Goal: Navigation & Orientation: Go to known website

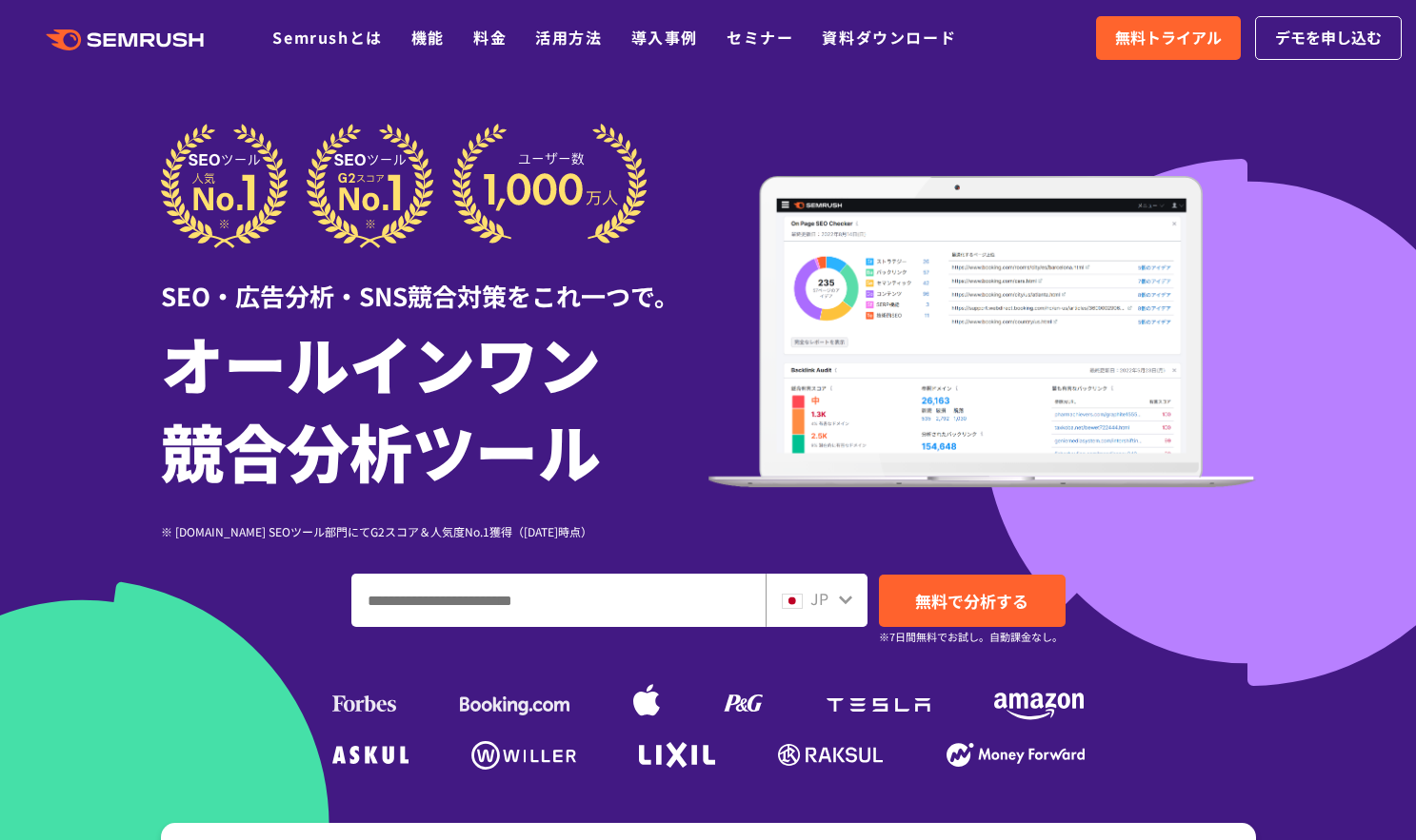
click at [98, 37] on icon ".cls {fill: #FF642D;}" at bounding box center [126, 40] width 215 height 21
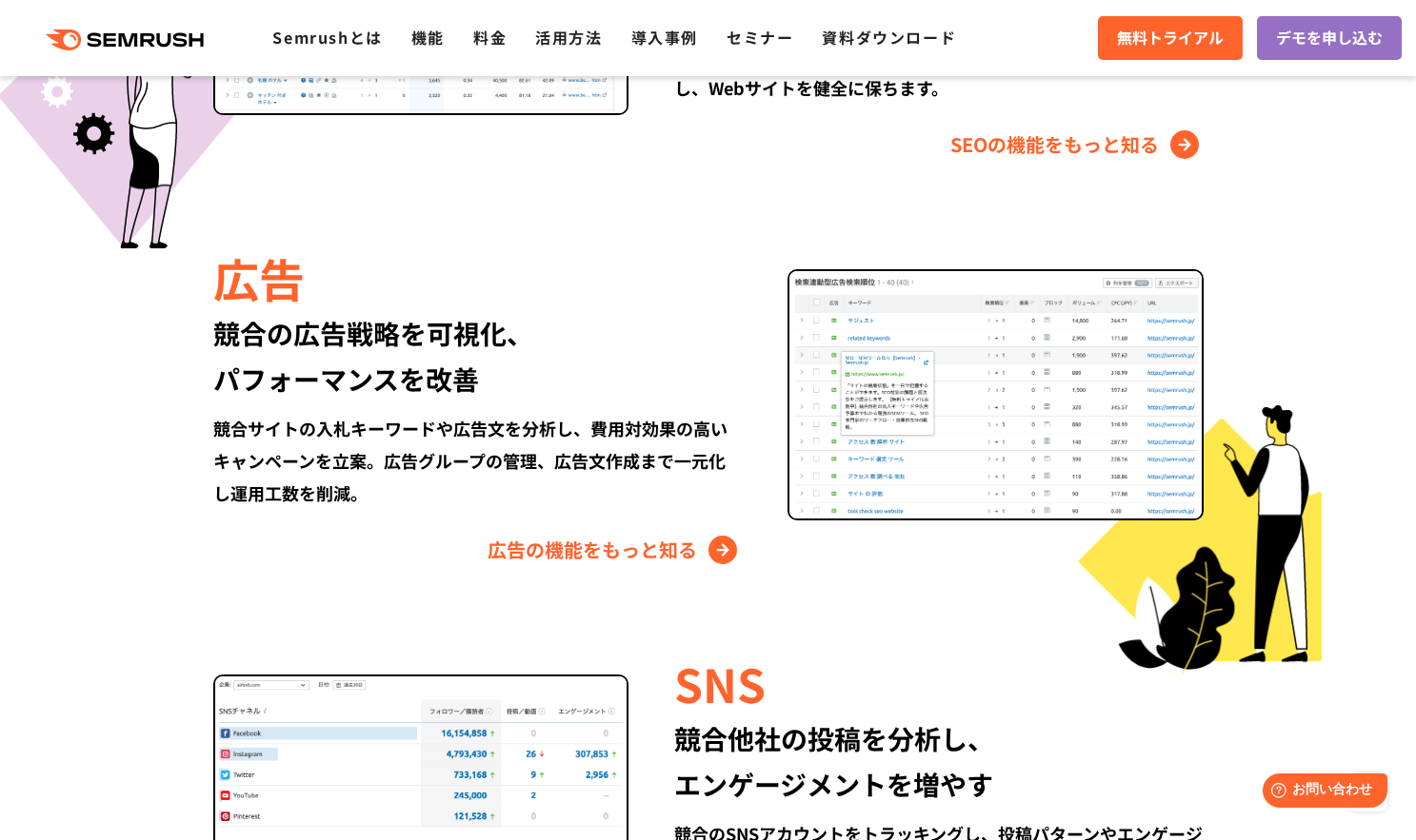
scroll to position [2188, 0]
